Goal: Task Accomplishment & Management: Use online tool/utility

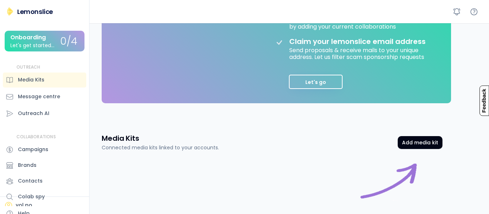
scroll to position [179, 0]
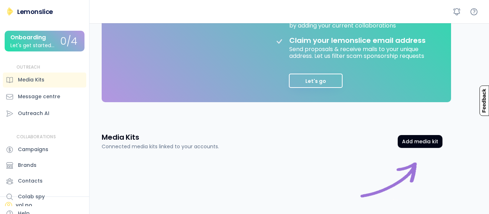
click at [286, 82] on div "Connect your YouTube account Unlock Colab-Spy, Outreach emails and our automate…" at bounding box center [354, 17] width 161 height 153
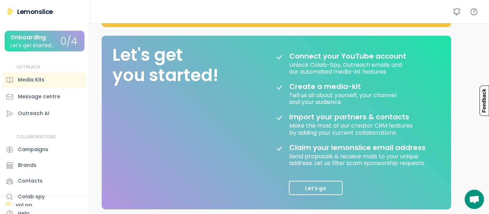
scroll to position [77, 0]
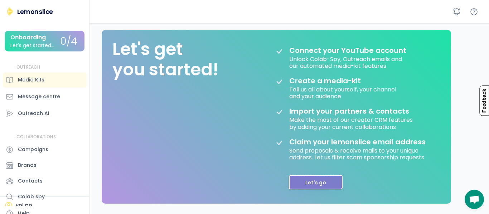
click at [316, 177] on button "Let's go" at bounding box center [316, 182] width 54 height 14
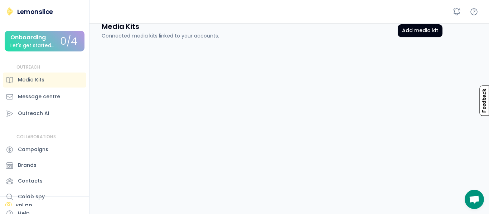
scroll to position [35, 0]
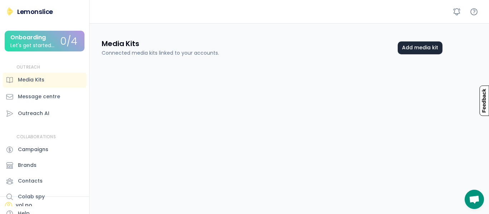
click at [418, 43] on button "Add media kit" at bounding box center [420, 48] width 45 height 13
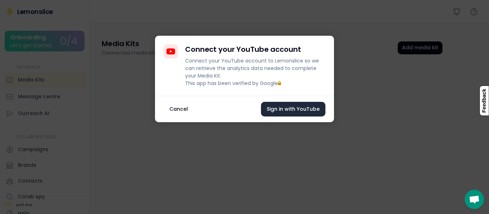
click at [282, 117] on button "Sign in with YouTube" at bounding box center [293, 109] width 64 height 15
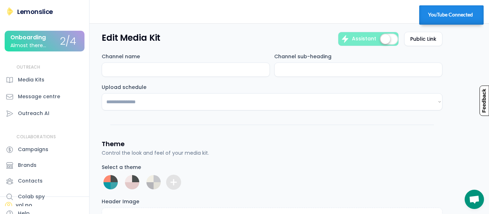
click at [175, 71] on input "input" at bounding box center [186, 70] width 168 height 14
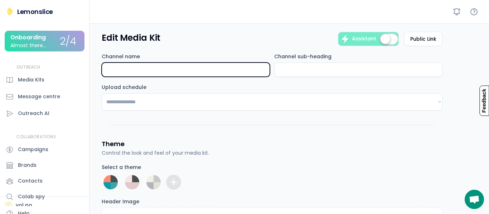
click at [324, 70] on input "input" at bounding box center [358, 70] width 168 height 14
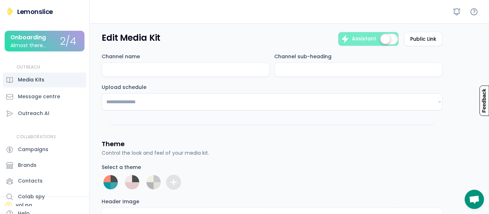
click at [49, 82] on div "Media Kits" at bounding box center [44, 80] width 83 height 15
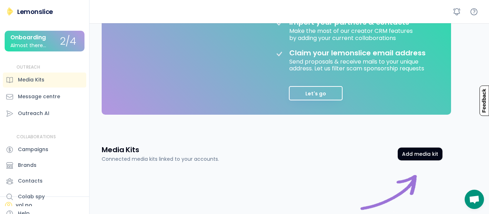
scroll to position [238, 0]
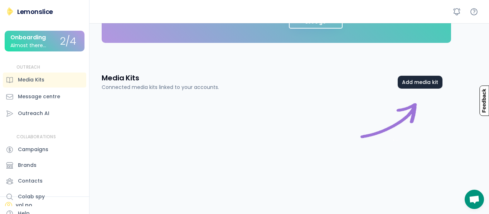
click at [406, 87] on button "Add media kit" at bounding box center [420, 82] width 45 height 13
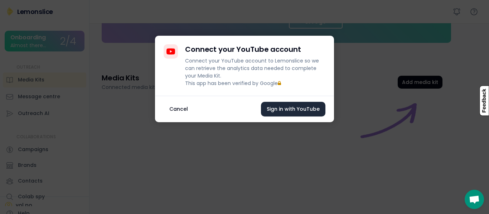
click at [283, 117] on button "Sign in with YouTube" at bounding box center [293, 109] width 64 height 15
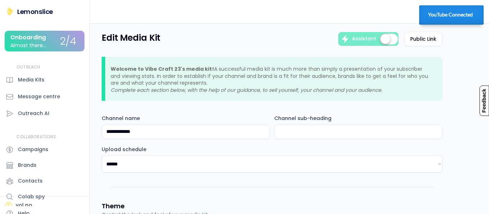
select select "********"
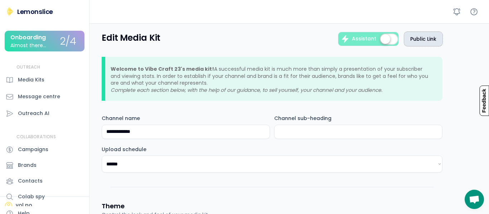
click at [427, 40] on button "Public Link" at bounding box center [423, 39] width 38 height 14
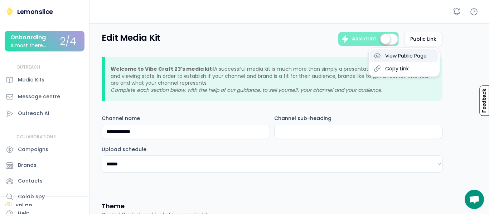
click at [418, 57] on div "View Public Page" at bounding box center [406, 56] width 42 height 6
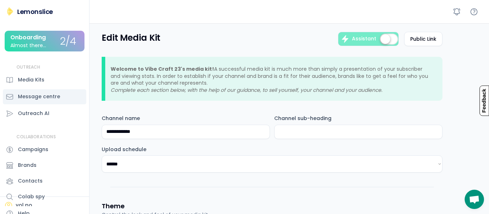
scroll to position [8, 0]
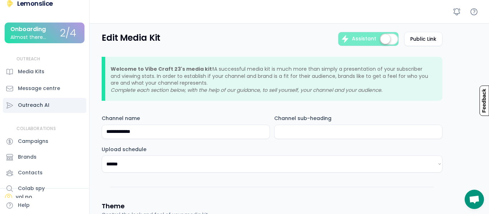
click at [25, 105] on div "Outreach AI" at bounding box center [33, 106] width 31 height 8
select select "**********"
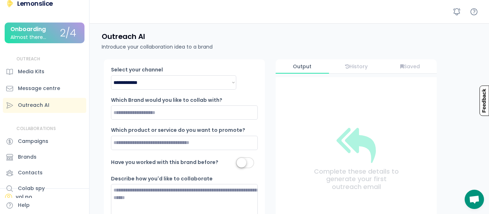
click at [38, 26] on div "Onboarding" at bounding box center [27, 29] width 35 height 6
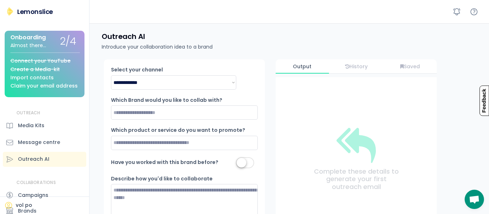
click at [11, 11] on img at bounding box center [10, 11] width 9 height 9
click at [10, 130] on div "Media Kits" at bounding box center [44, 125] width 83 height 15
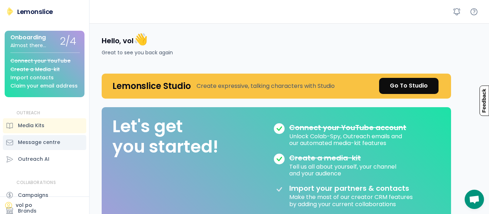
click at [21, 145] on div "Message centre" at bounding box center [39, 143] width 42 height 8
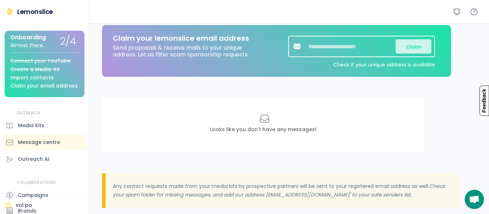
scroll to position [25, 0]
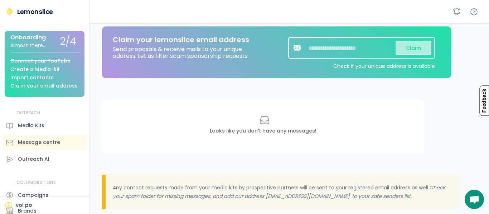
click at [416, 42] on button "Claim" at bounding box center [413, 48] width 36 height 14
click at [414, 47] on button "Claim" at bounding box center [413, 48] width 36 height 14
click at [359, 49] on input "input" at bounding box center [350, 48] width 89 height 14
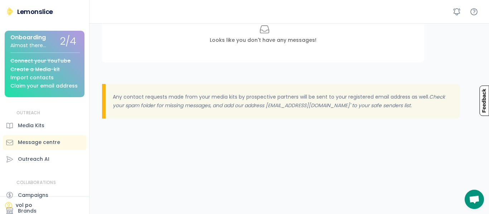
scroll to position [116, 0]
click at [47, 159] on div "Outreach AI" at bounding box center [33, 160] width 31 height 8
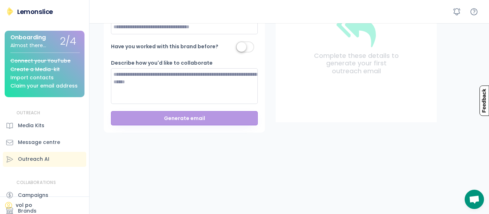
click at [191, 98] on textarea at bounding box center [184, 86] width 147 height 36
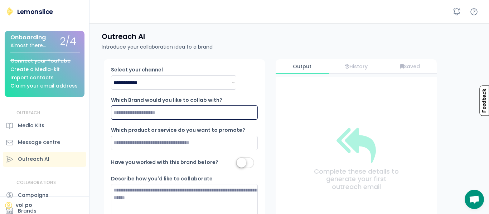
click at [141, 112] on input "input" at bounding box center [184, 113] width 147 height 14
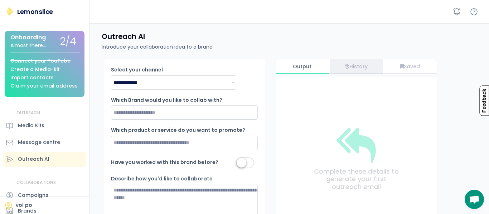
click at [338, 69] on div "History" at bounding box center [356, 66] width 53 height 14
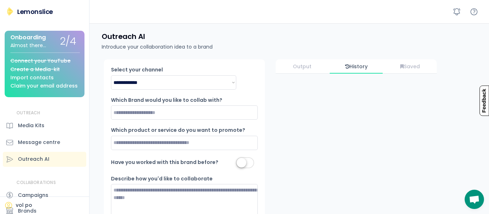
click at [414, 58] on div "Outreach AI Introduce your collaboration idea to a brand" at bounding box center [291, 41] width 396 height 36
click at [330, 71] on div "History" at bounding box center [356, 66] width 53 height 14
click at [312, 71] on div "Output" at bounding box center [302, 66] width 53 height 14
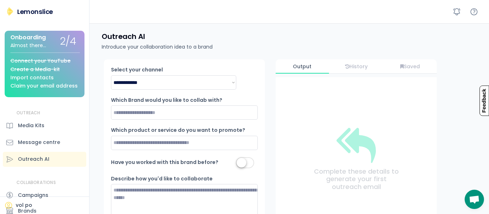
scroll to position [238, 0]
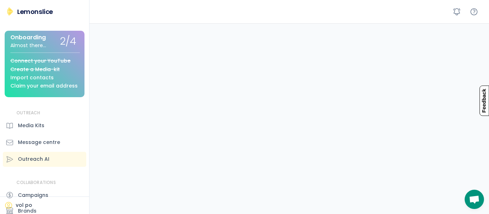
scroll to position [116, 0]
